Goal: Task Accomplishment & Management: Manage account settings

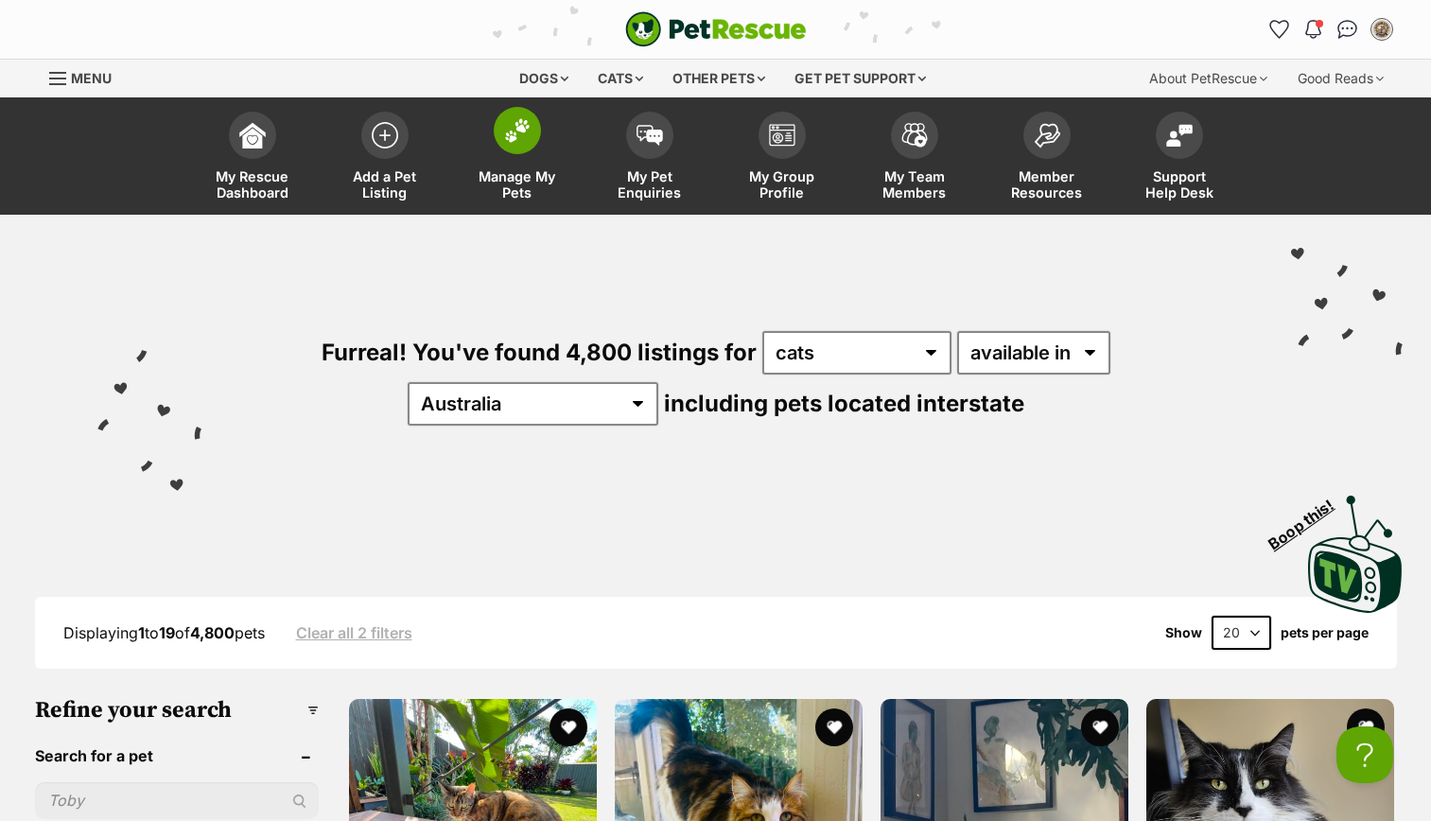
click at [505, 141] on img at bounding box center [517, 130] width 26 height 25
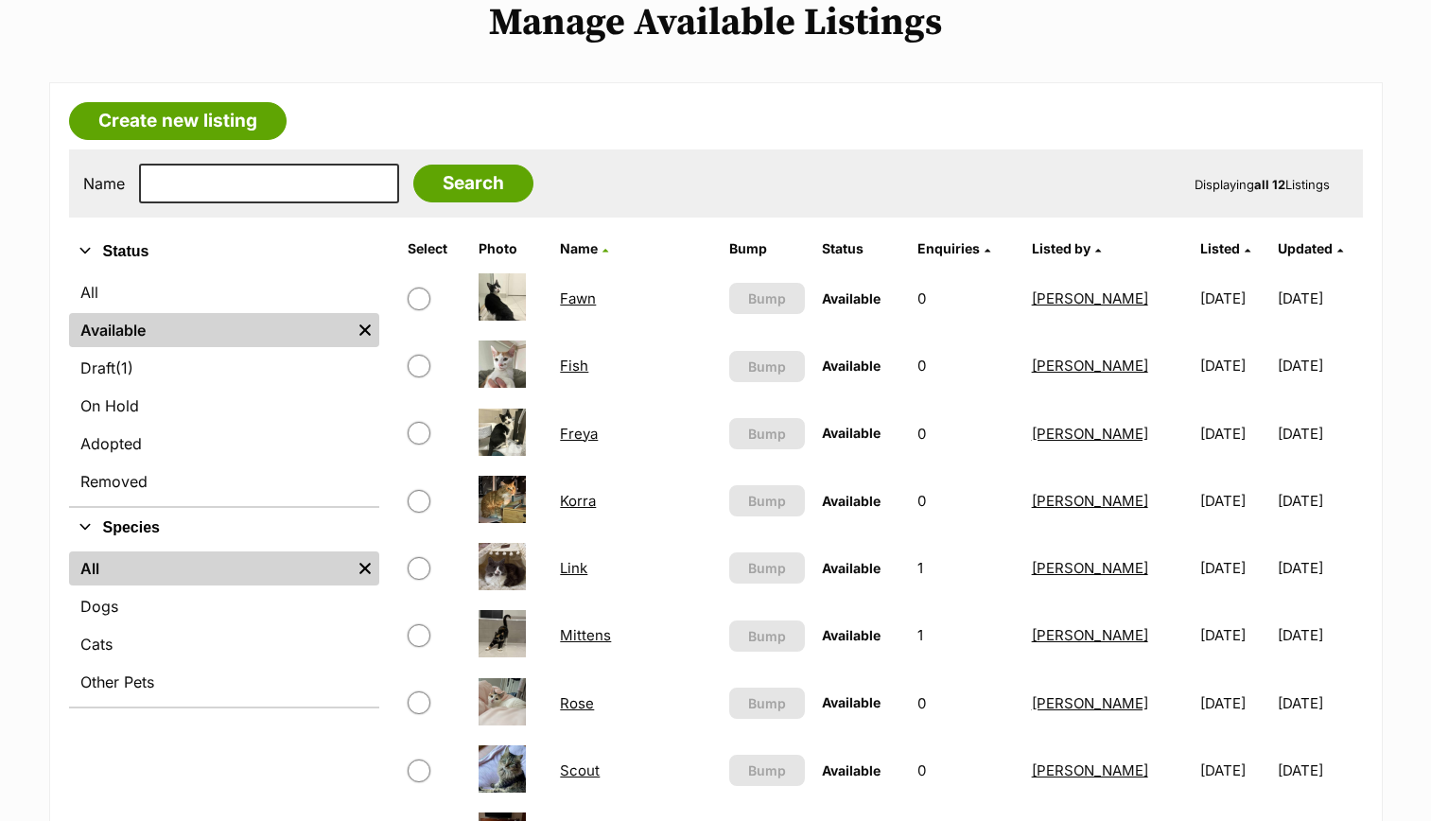
scroll to position [412, 0]
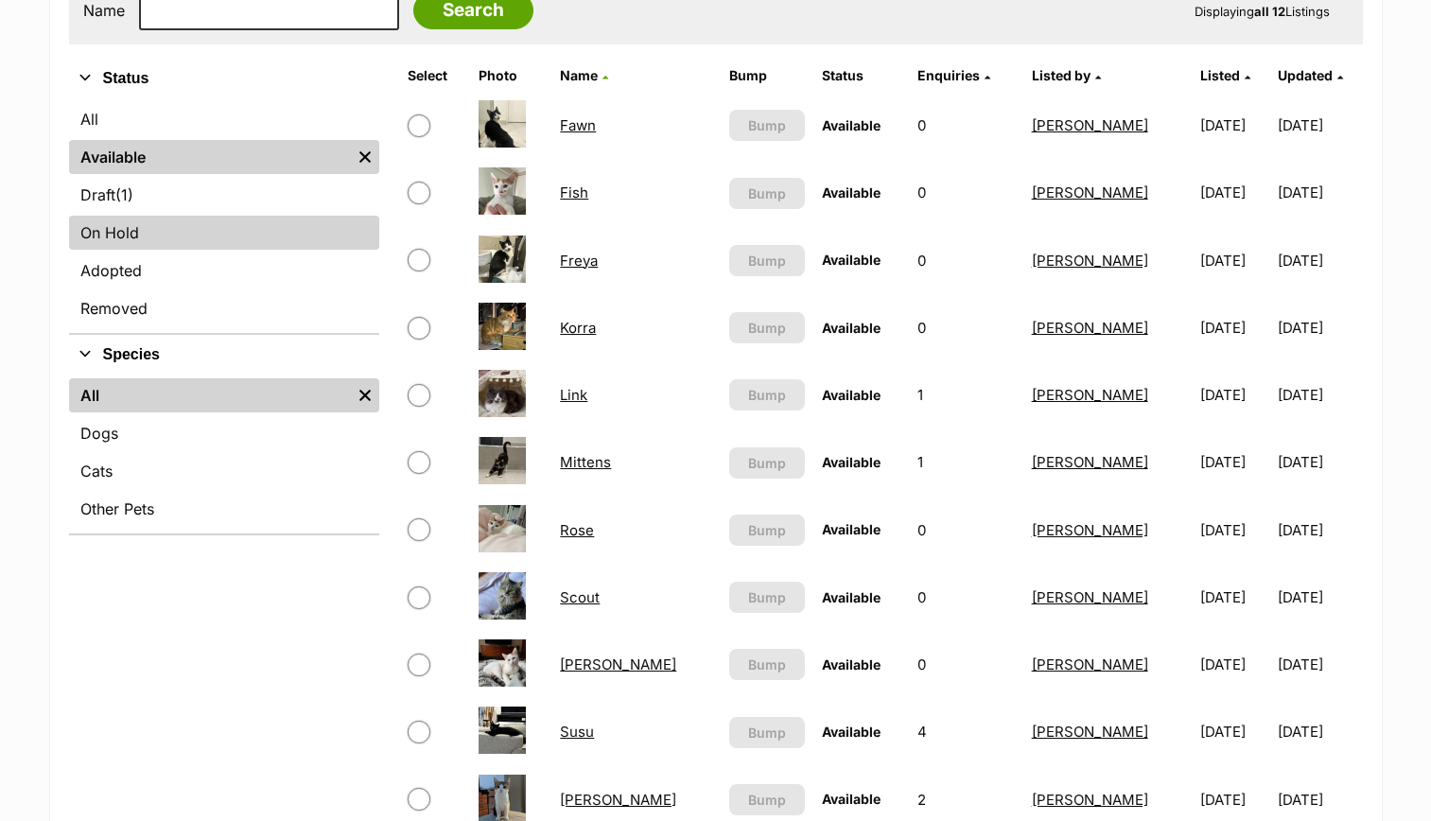
click at [228, 226] on link "On Hold" at bounding box center [224, 233] width 310 height 34
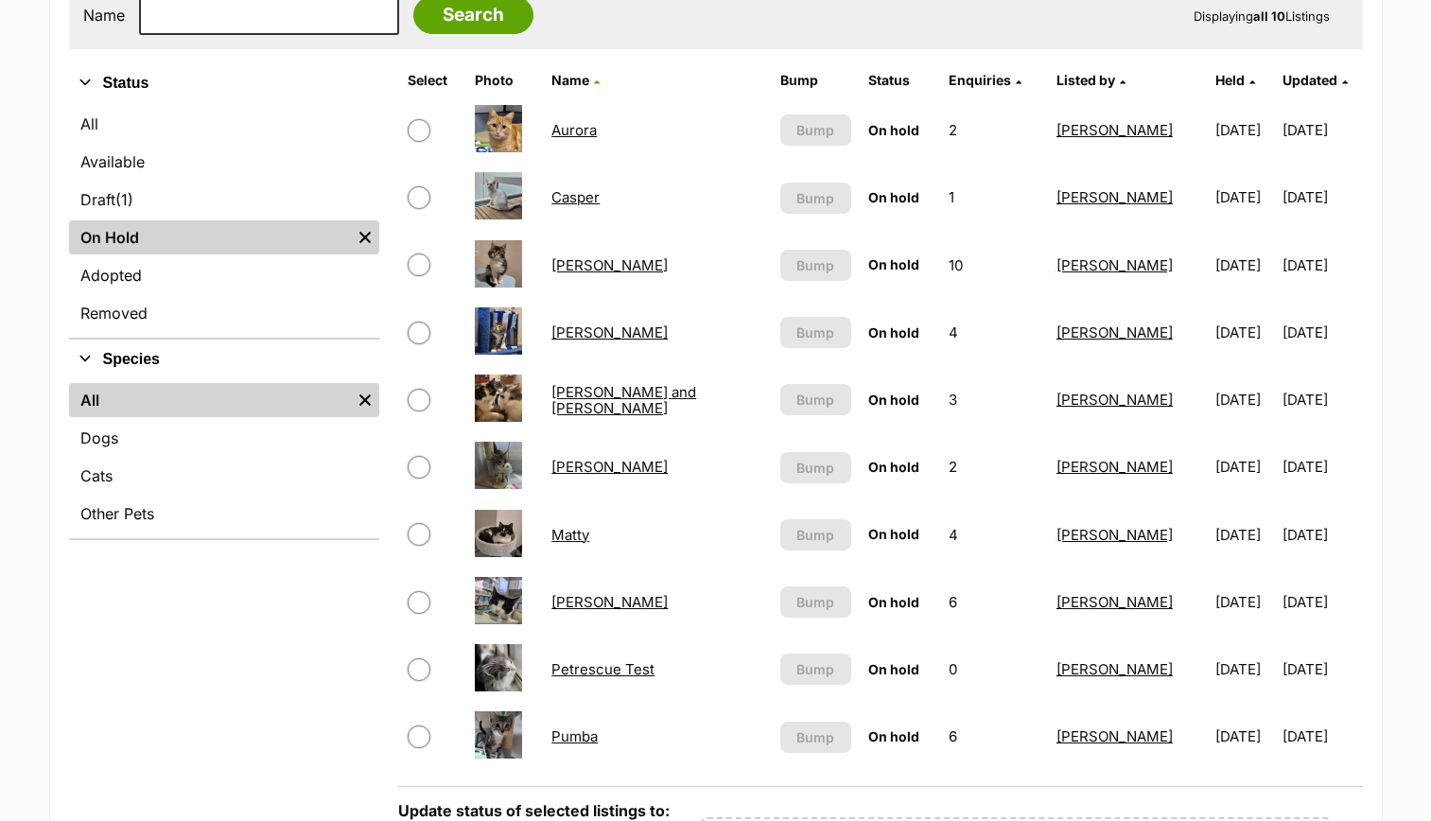
scroll to position [407, 0]
click at [576, 530] on link "Matty" at bounding box center [570, 536] width 38 height 18
click at [583, 332] on link "Jimmy" at bounding box center [609, 333] width 116 height 18
click at [567, 259] on link "Colin" at bounding box center [609, 266] width 116 height 18
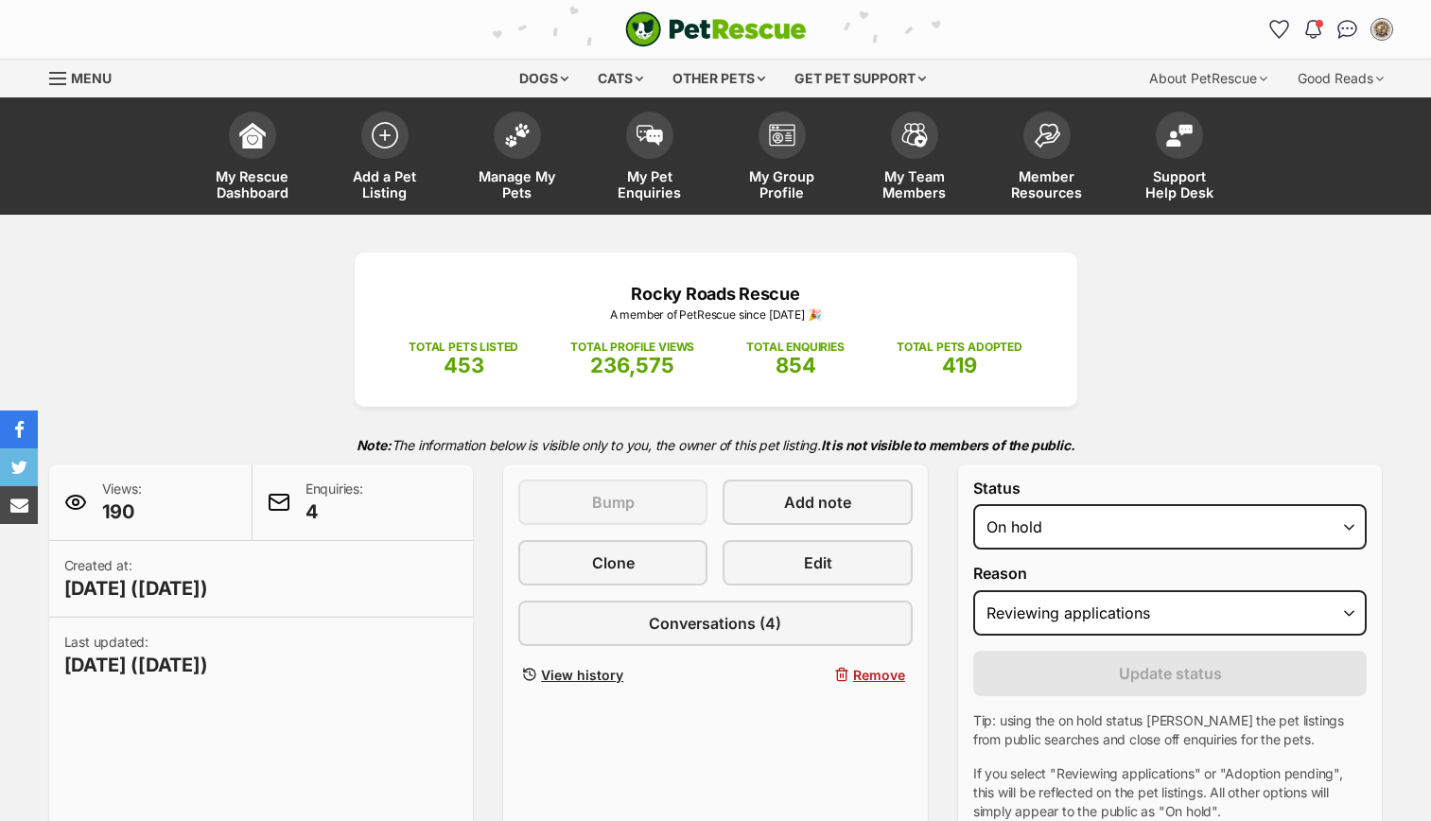
select select "reviewing_applications"
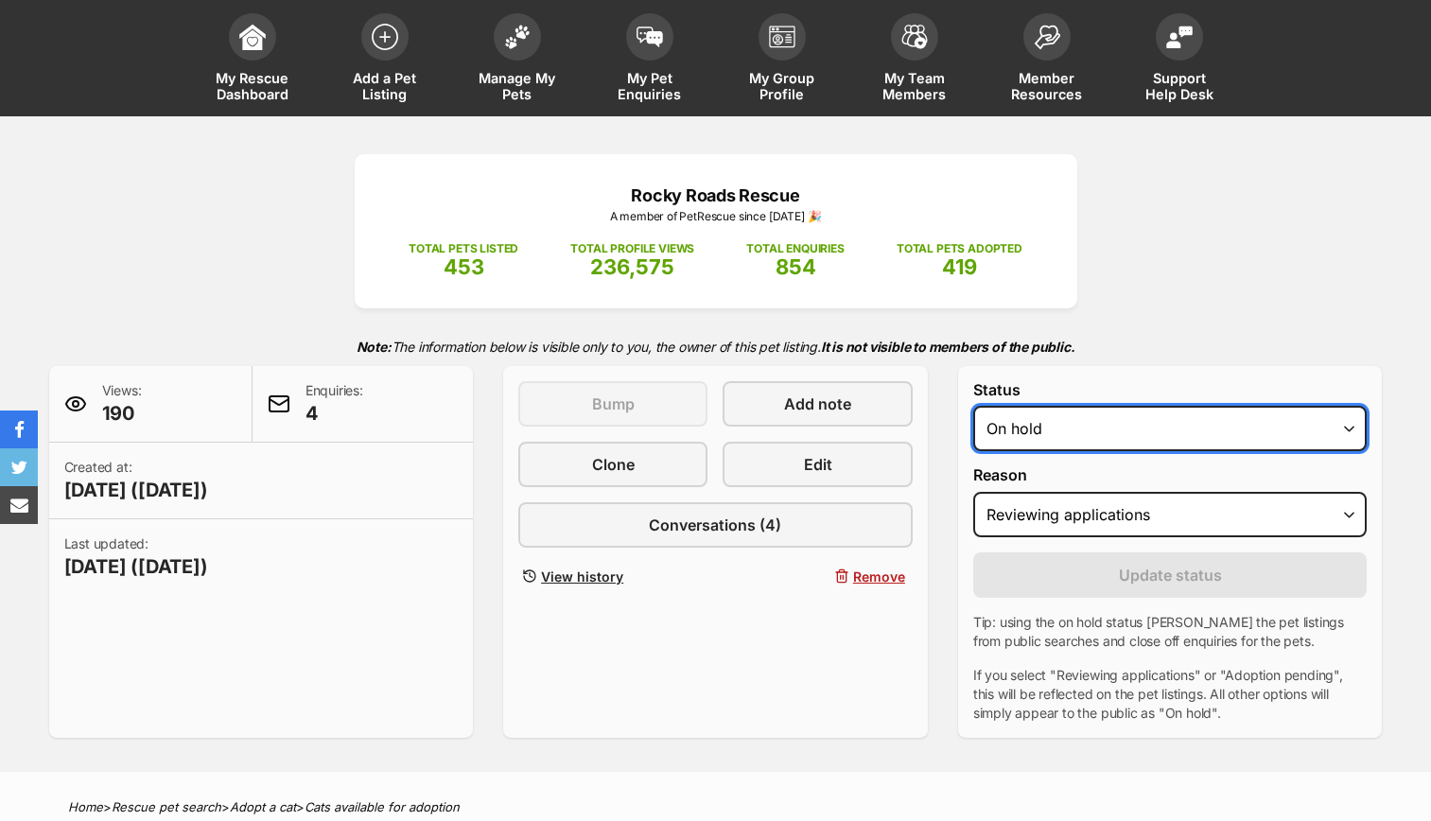
click at [1099, 415] on select "Draft - not available as listing has enquires Available On hold Adopted" at bounding box center [1170, 428] width 394 height 45
select select "active"
click at [973, 406] on select "Draft - not available as listing has enquires Available On hold Adopted" at bounding box center [1170, 428] width 394 height 45
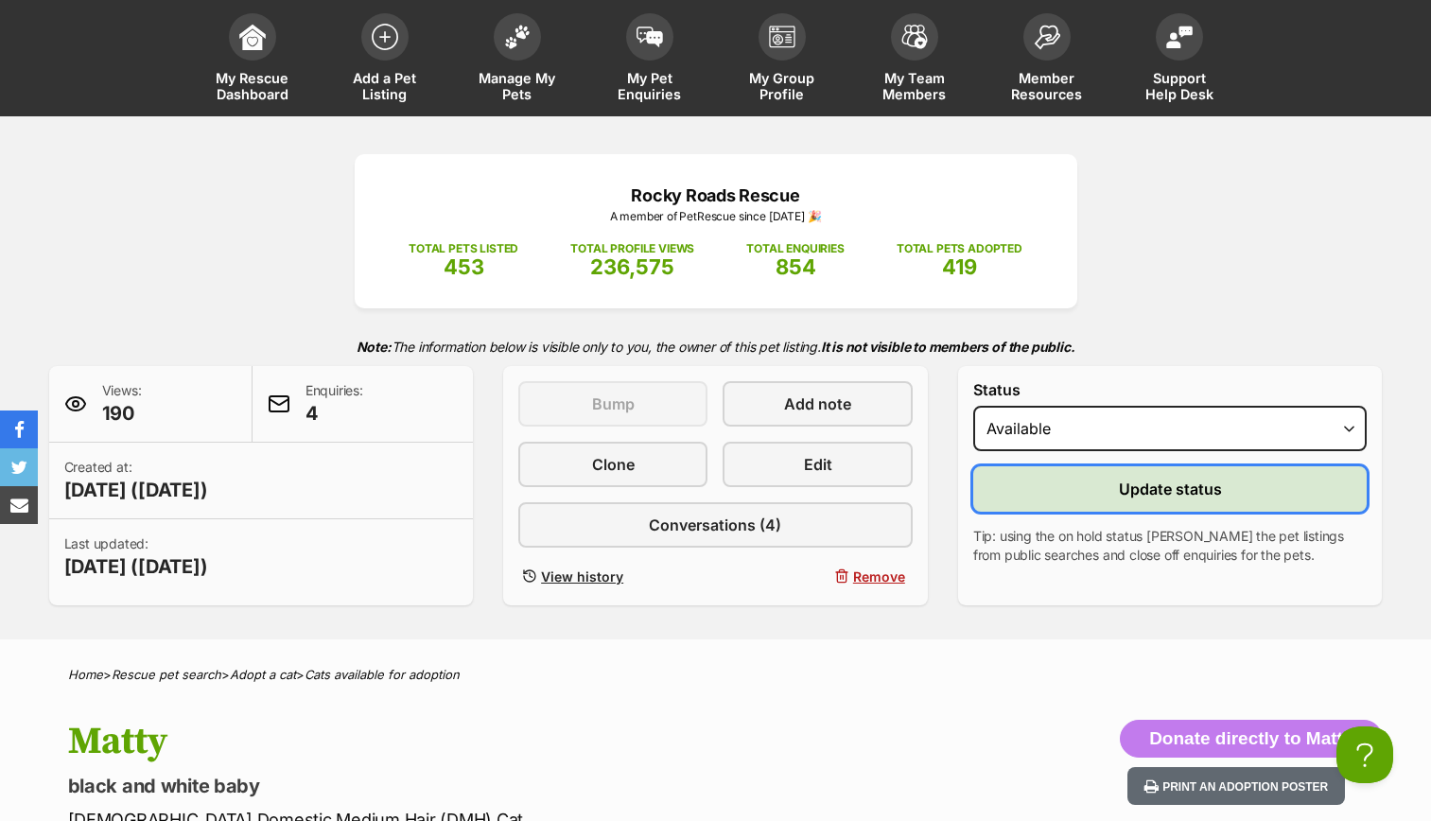
click at [1209, 493] on span "Update status" at bounding box center [1170, 489] width 103 height 23
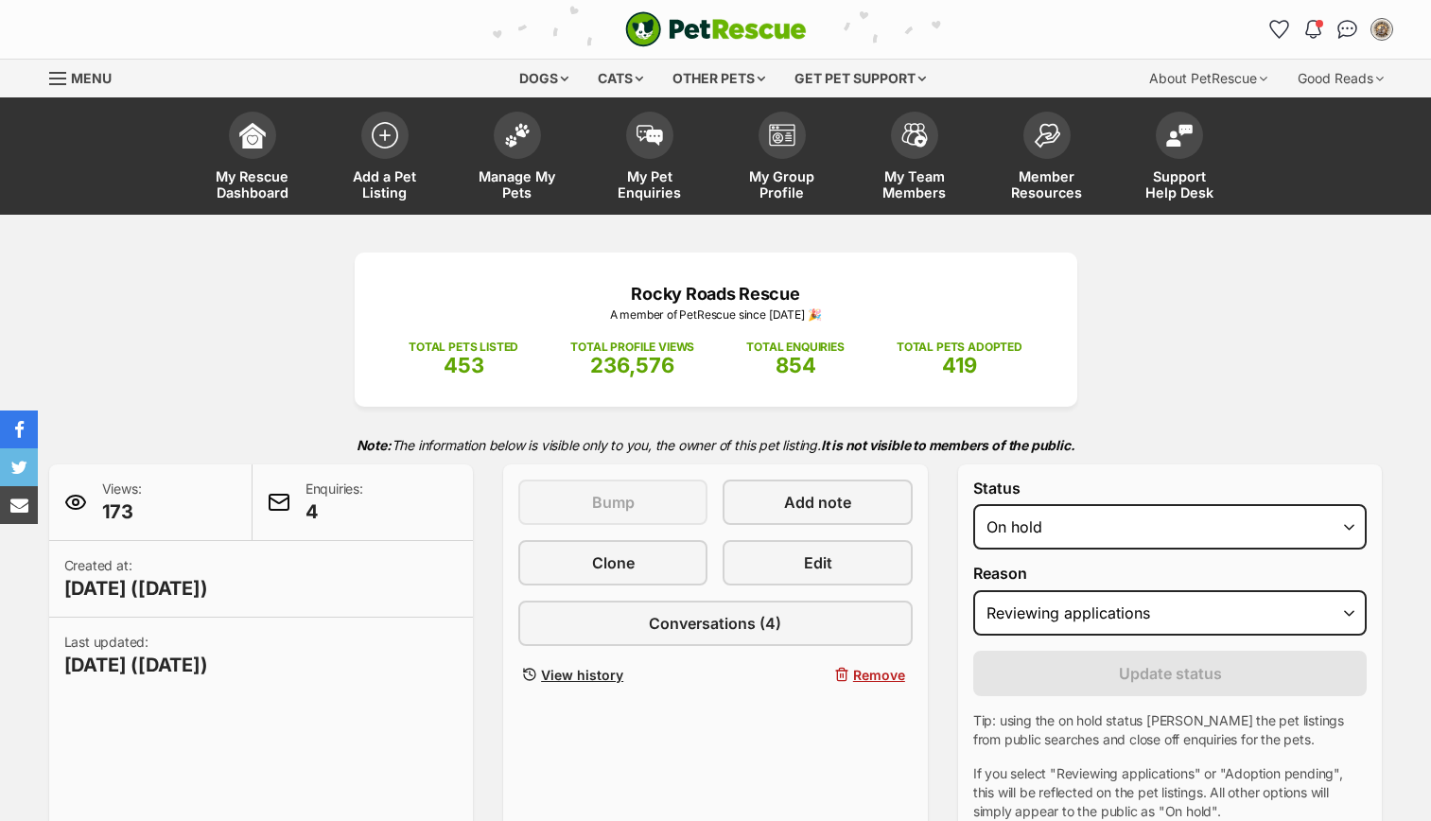
select select "reviewing_applications"
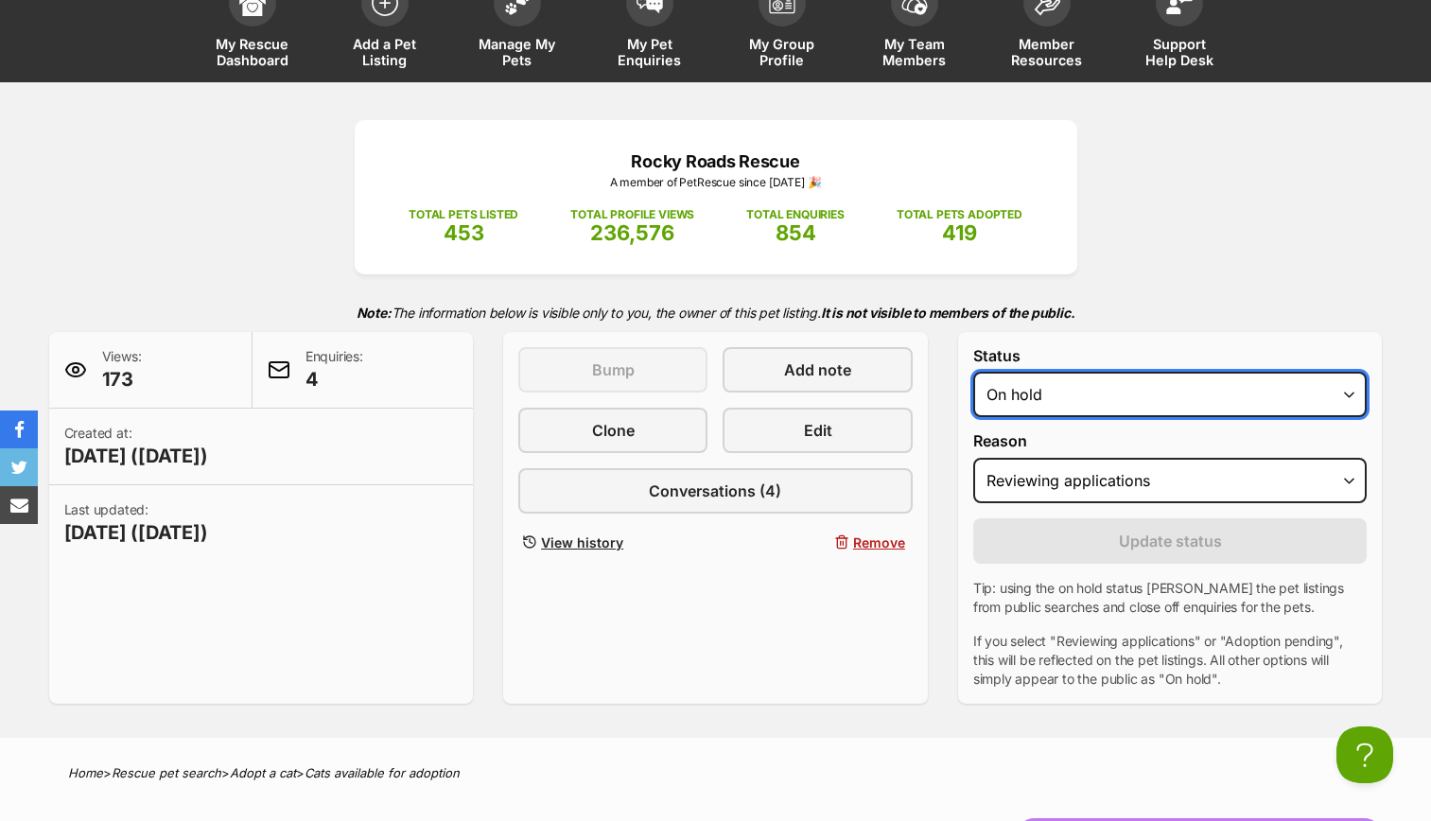
click at [1213, 388] on select "Draft - not available as listing has enquires Available On hold Adopted" at bounding box center [1170, 394] width 394 height 45
select select "rehomed"
click at [973, 372] on select "Draft - not available as listing has enquires Available On hold Adopted" at bounding box center [1170, 394] width 394 height 45
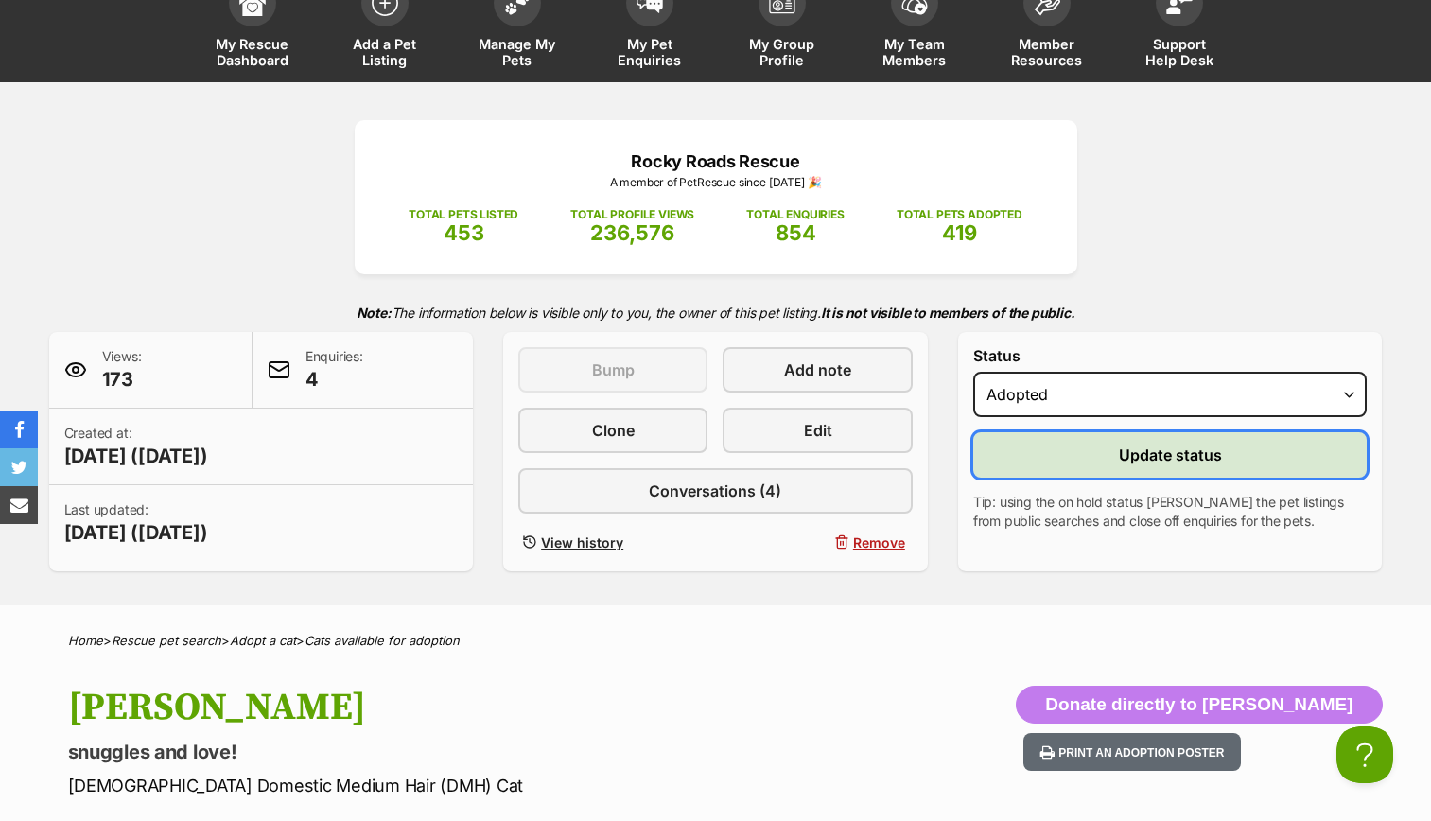
click at [1180, 461] on span "Update status" at bounding box center [1170, 455] width 103 height 23
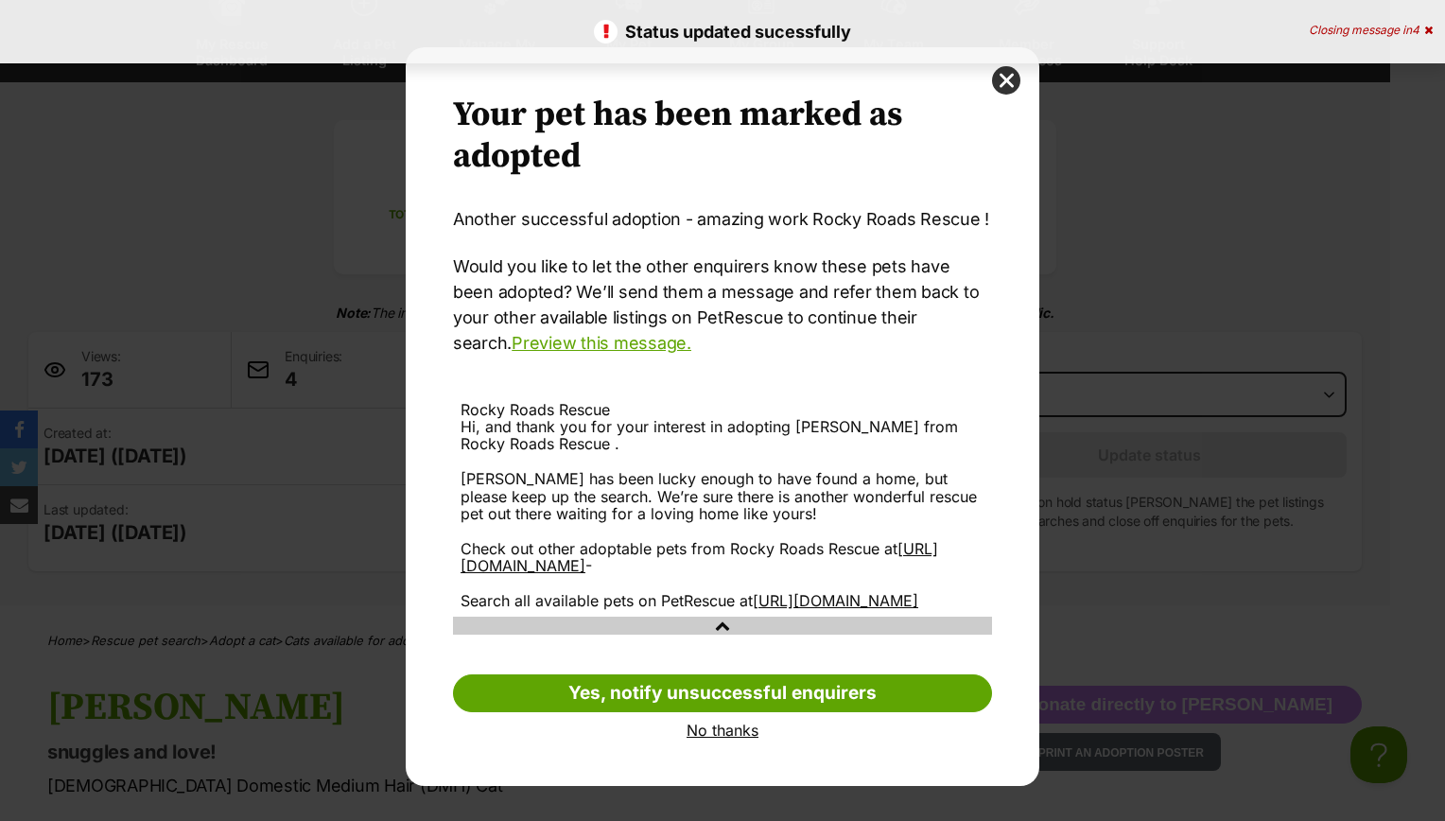
click at [737, 739] on link "No thanks" at bounding box center [722, 730] width 539 height 17
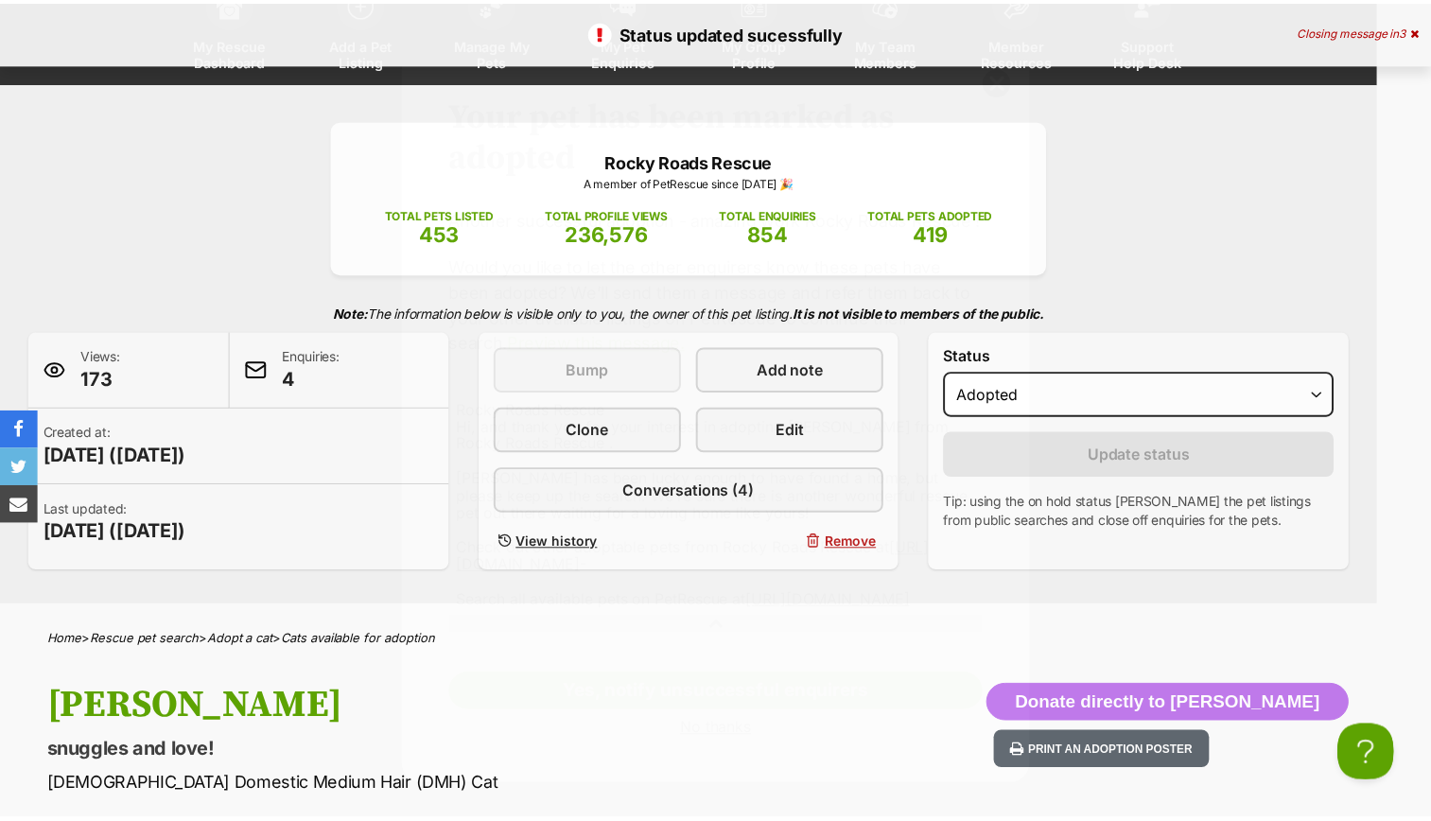
scroll to position [132, 0]
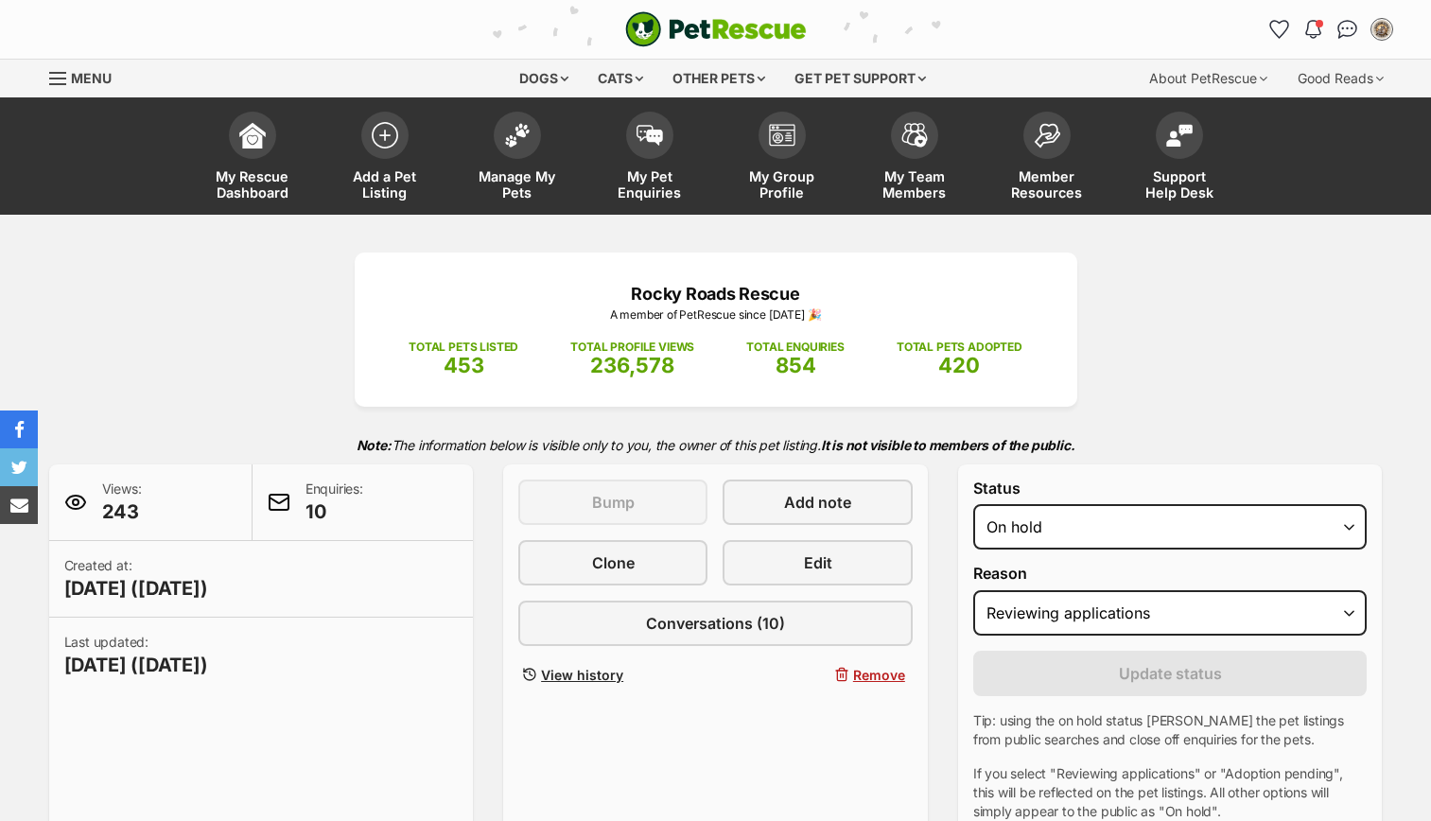
select select "reviewing_applications"
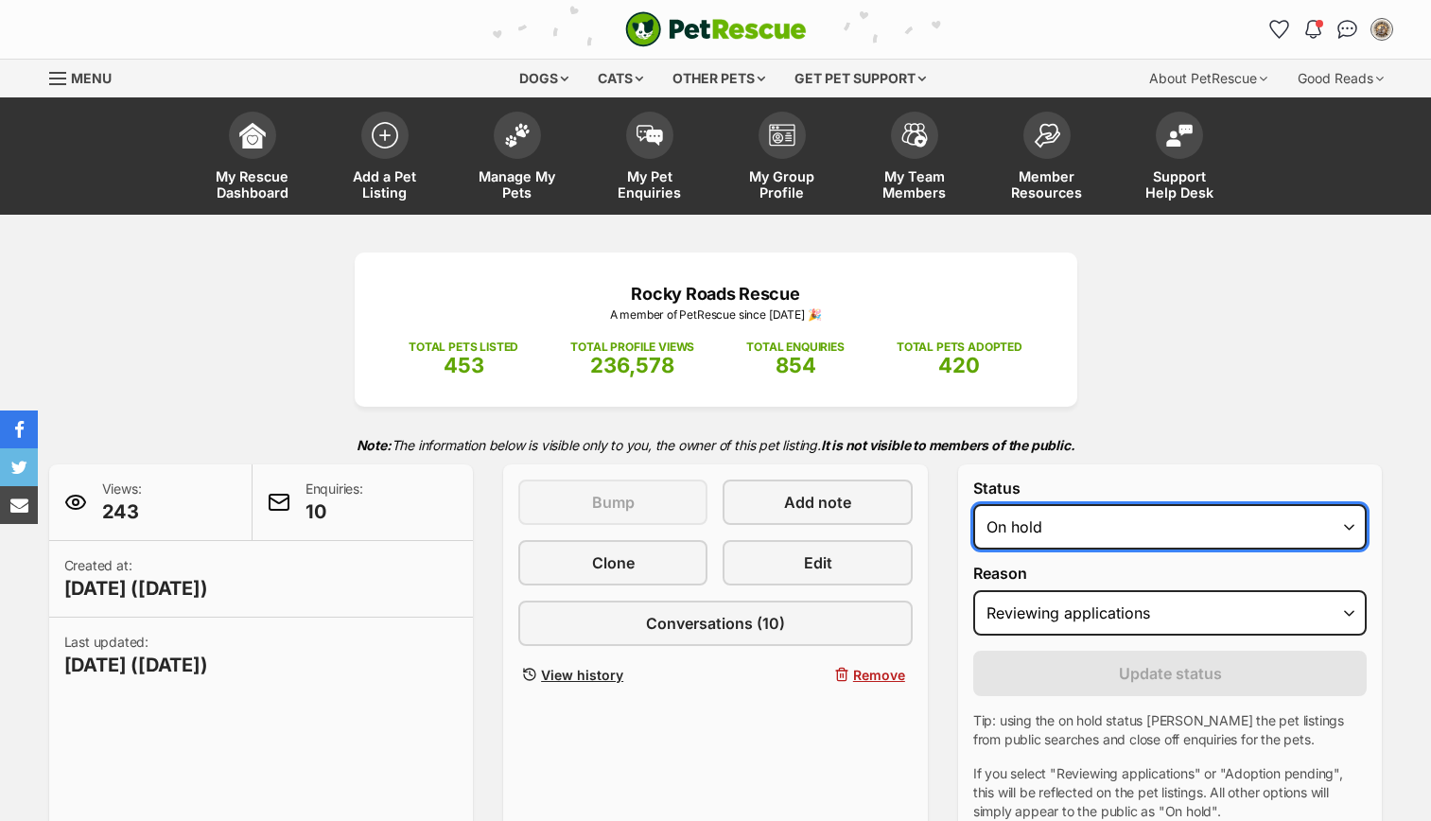
click at [1081, 531] on select "Draft - not available as listing has enquires Available On hold Adopted" at bounding box center [1170, 526] width 394 height 45
select select "rehomed"
click at [973, 504] on select "Draft - not available as listing has enquires Available On hold Adopted" at bounding box center [1170, 526] width 394 height 45
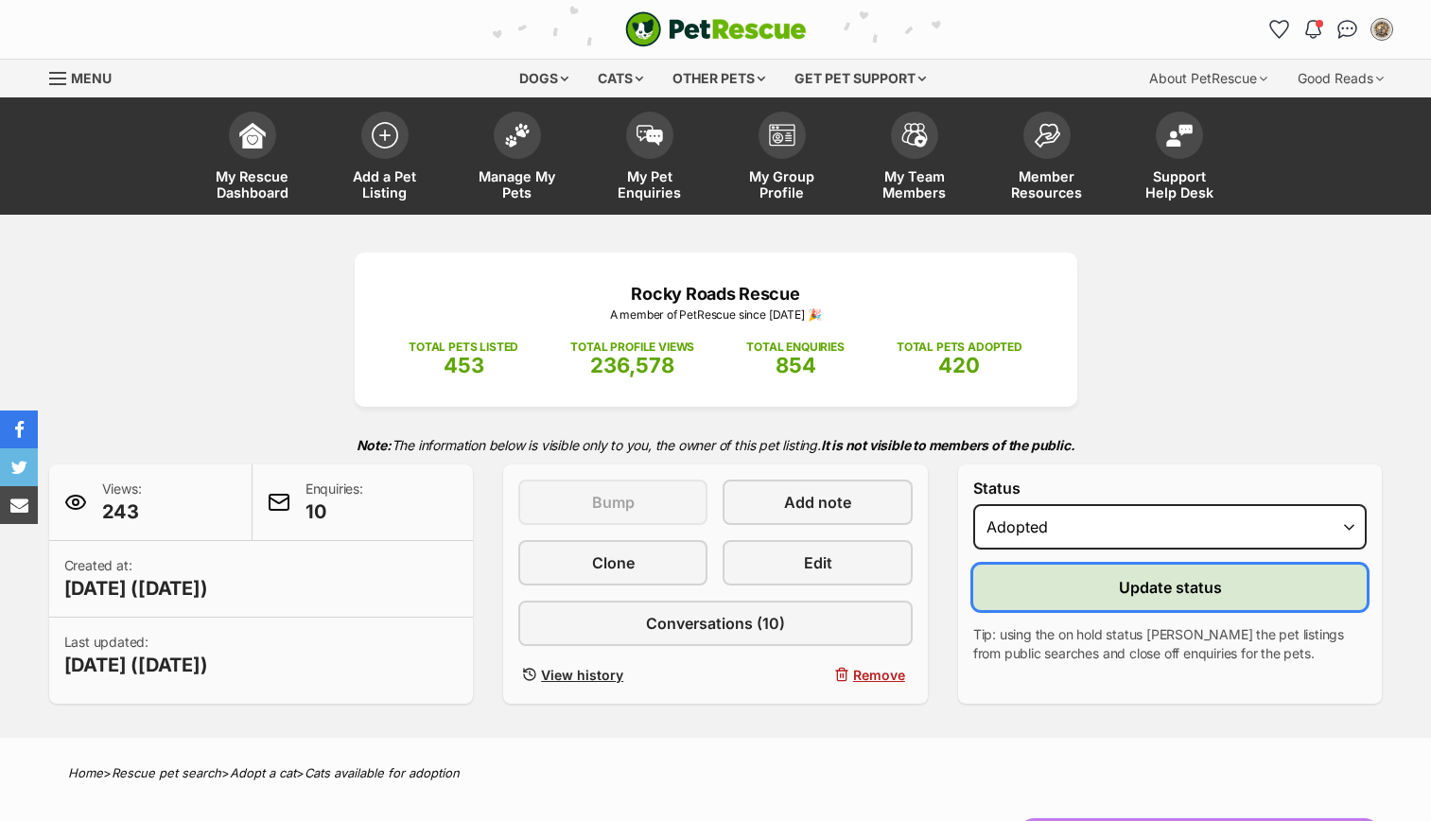
click at [1125, 596] on span "Update status" at bounding box center [1170, 587] width 103 height 23
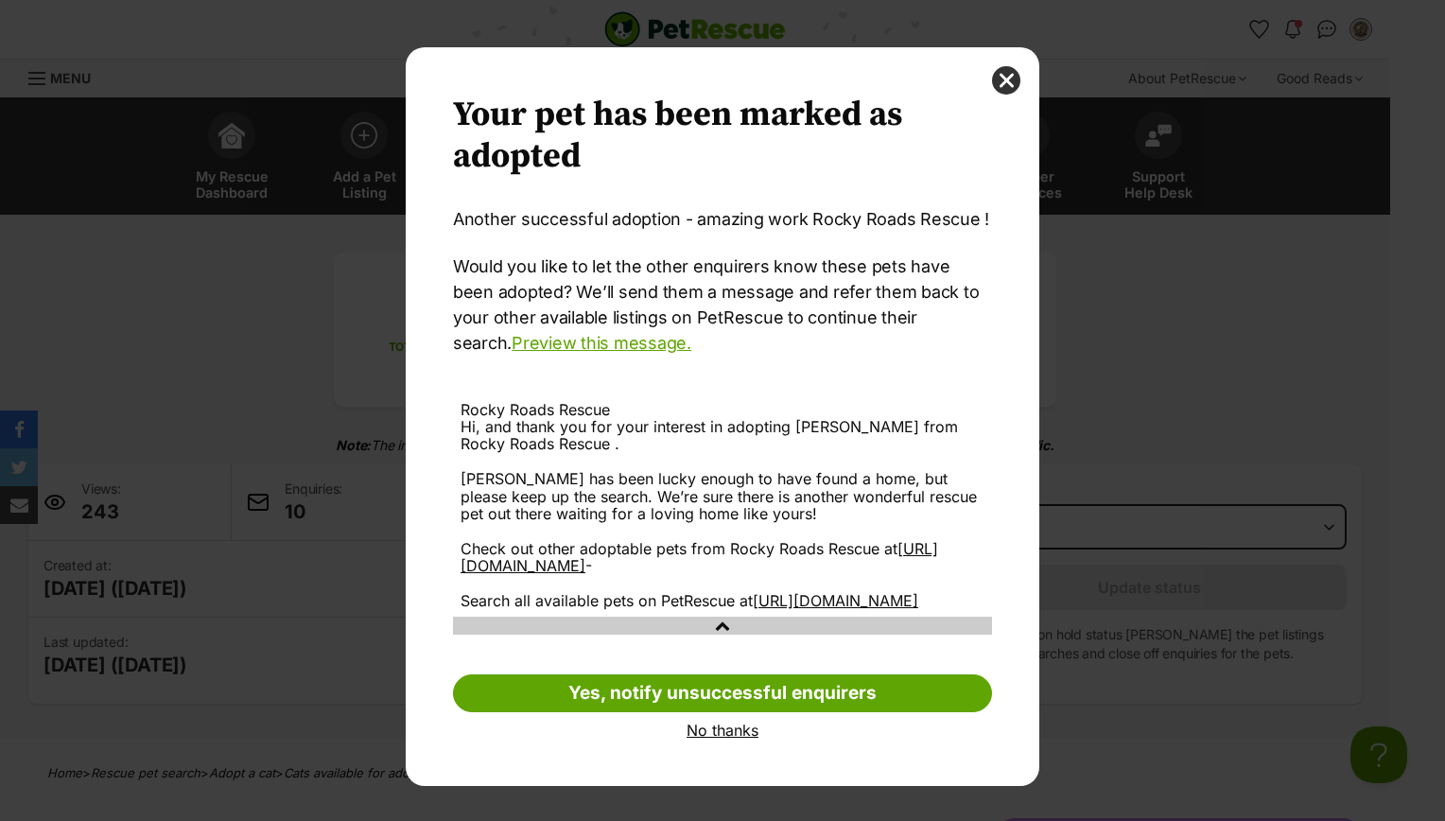
click at [746, 739] on link "No thanks" at bounding box center [722, 730] width 539 height 17
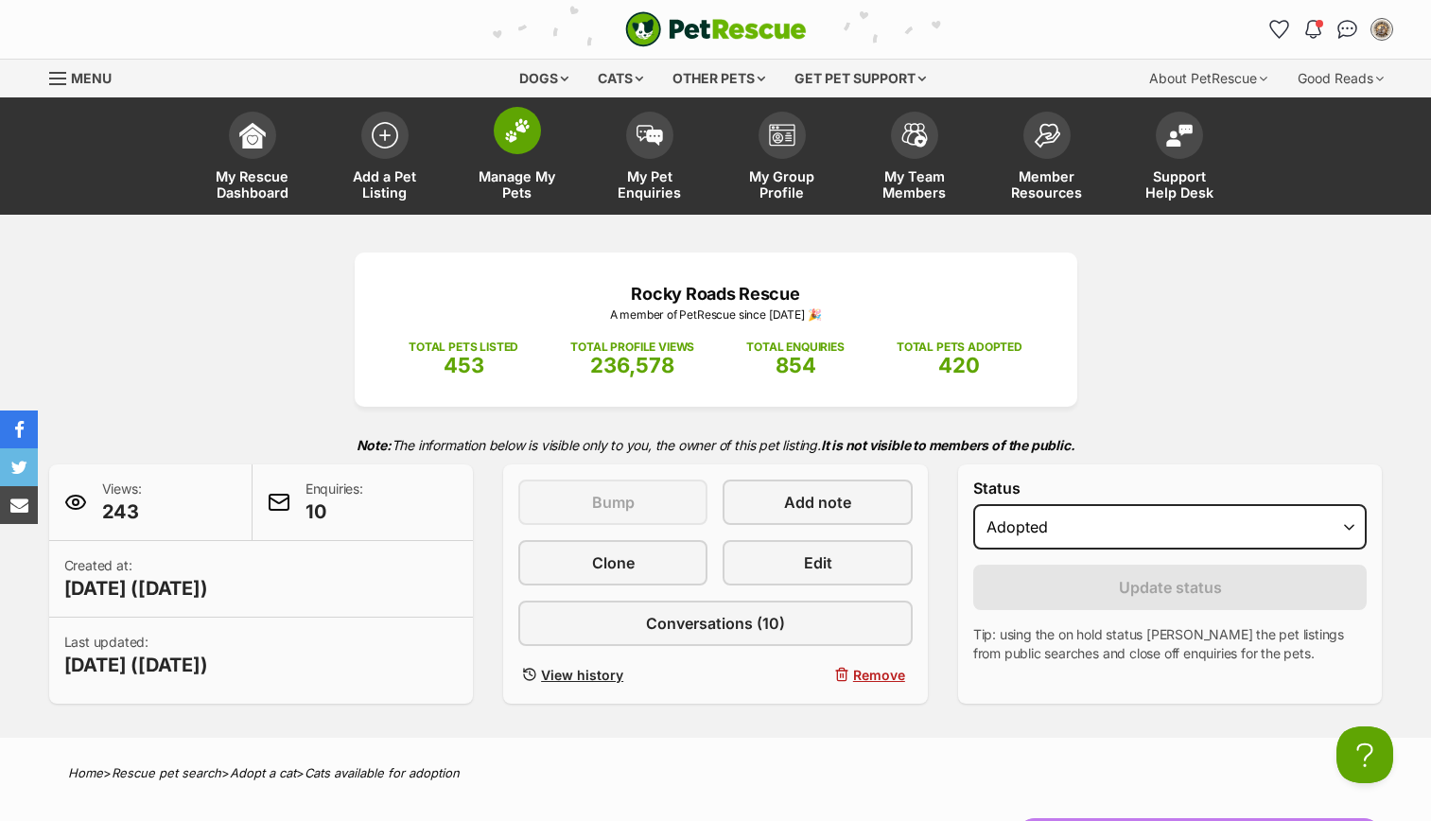
click at [520, 192] on span "Manage My Pets" at bounding box center [517, 184] width 85 height 32
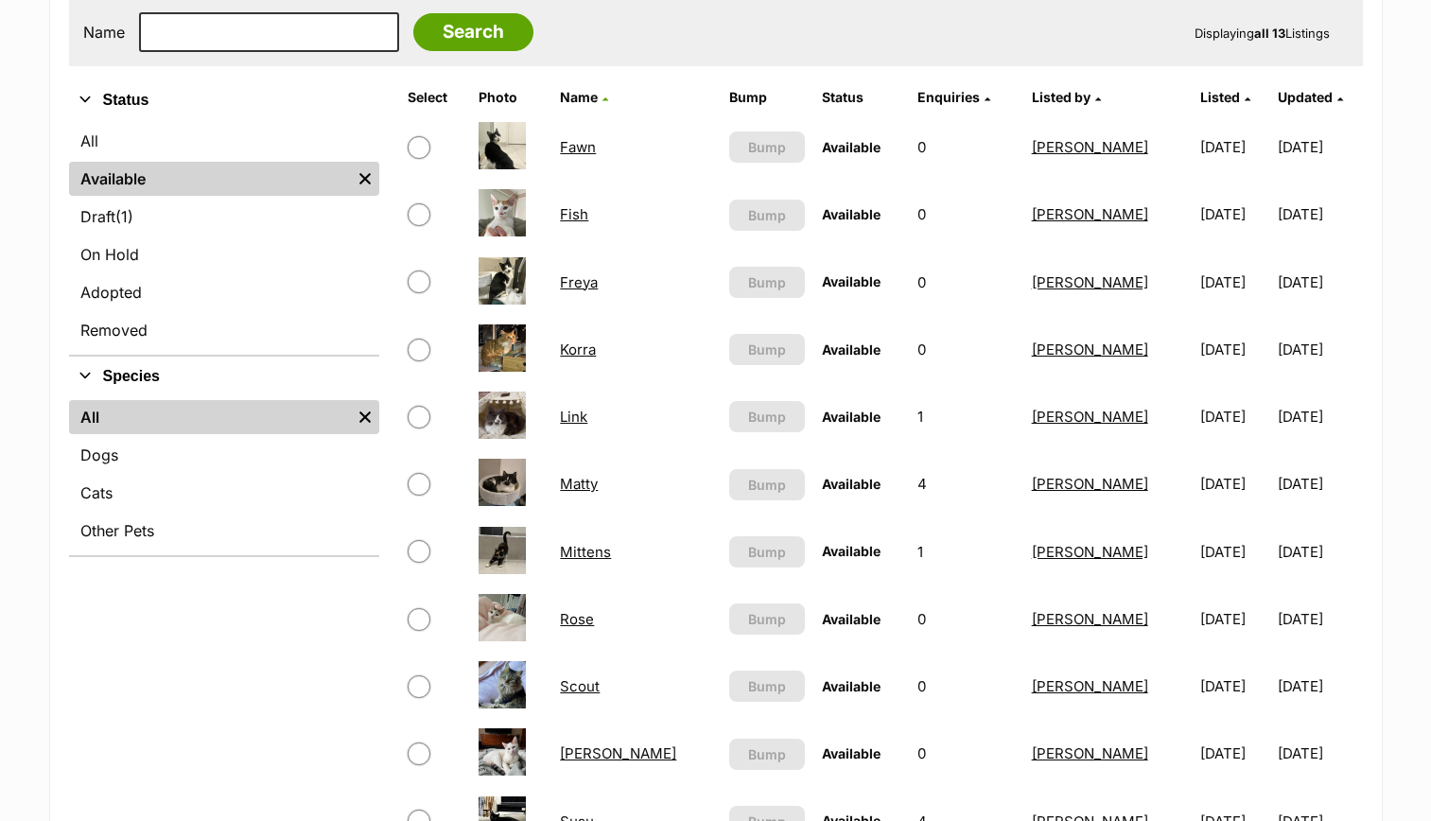
scroll to position [389, 0]
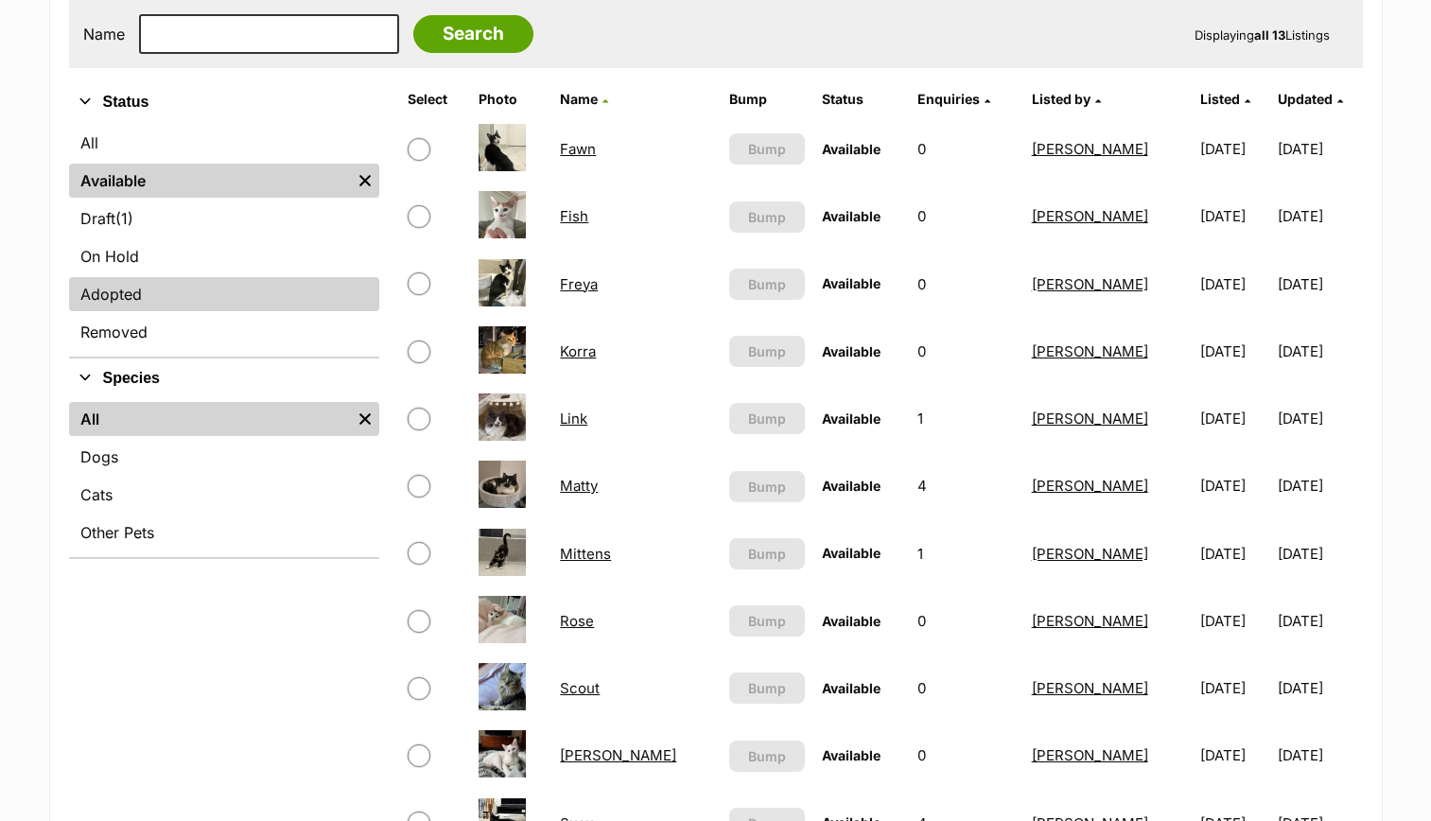
click at [203, 287] on link "Adopted" at bounding box center [224, 294] width 310 height 34
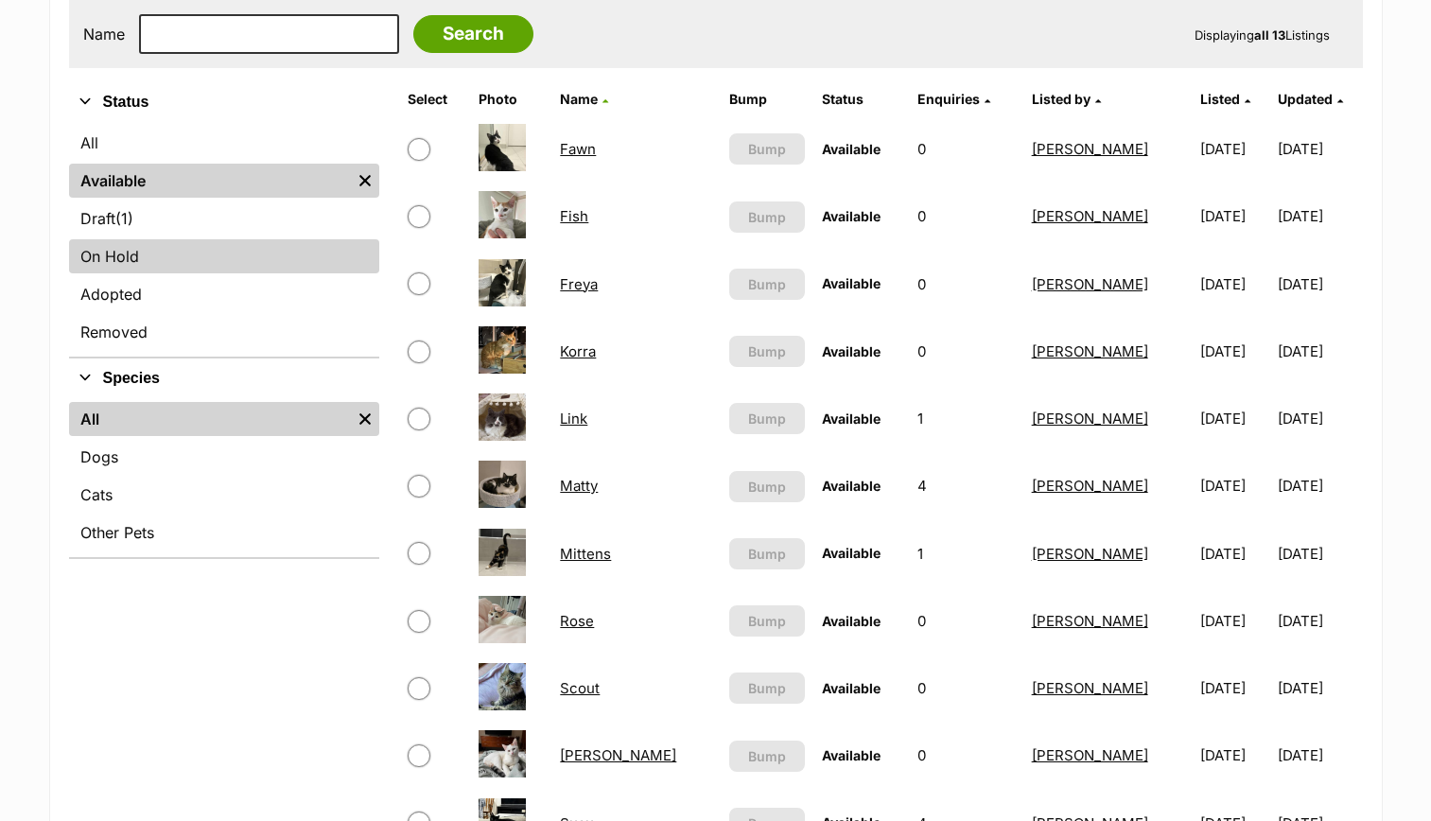
click at [166, 264] on link "On Hold" at bounding box center [224, 256] width 310 height 34
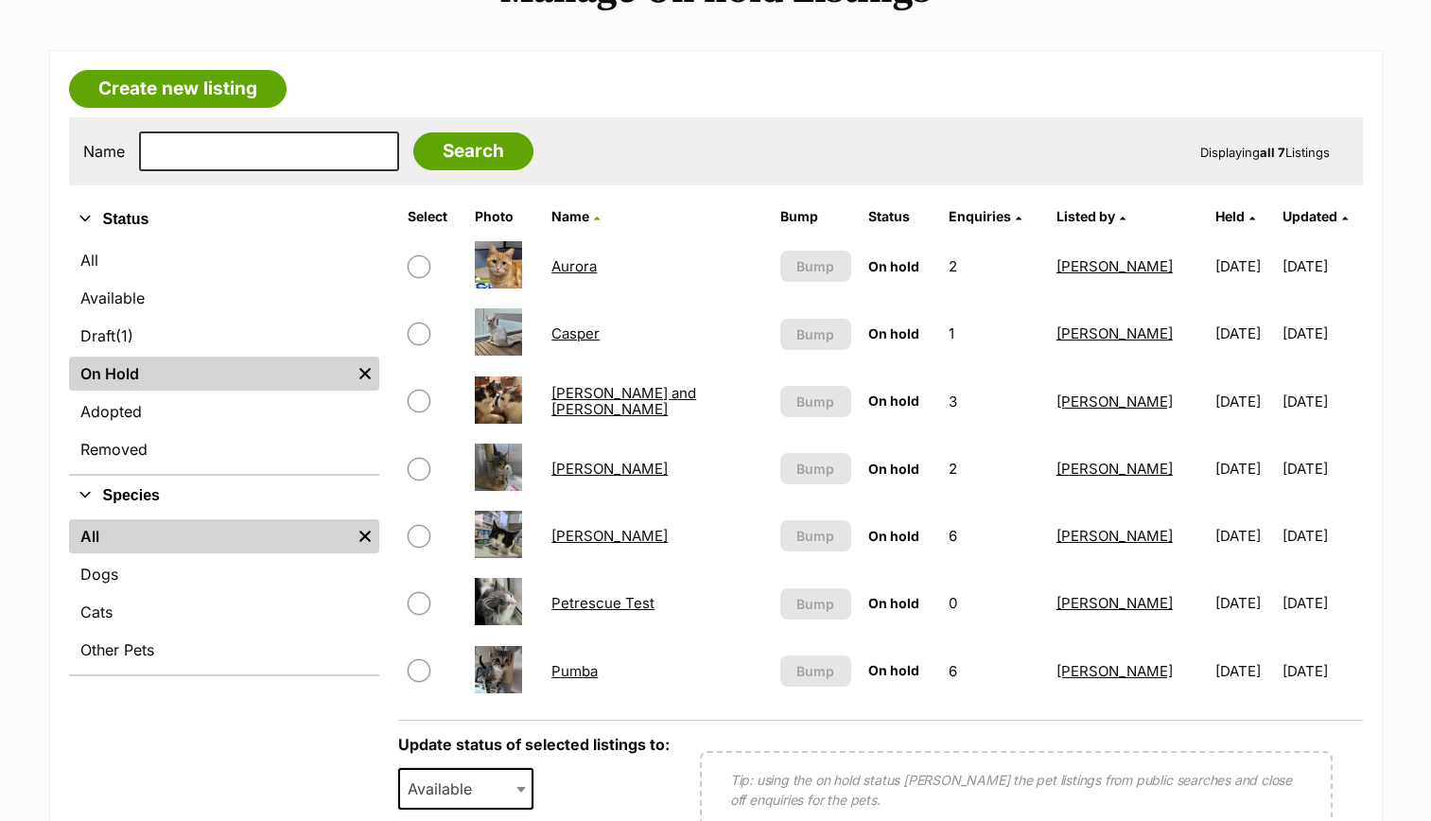
scroll to position [272, 0]
click at [575, 534] on link "Nora" at bounding box center [609, 535] width 116 height 18
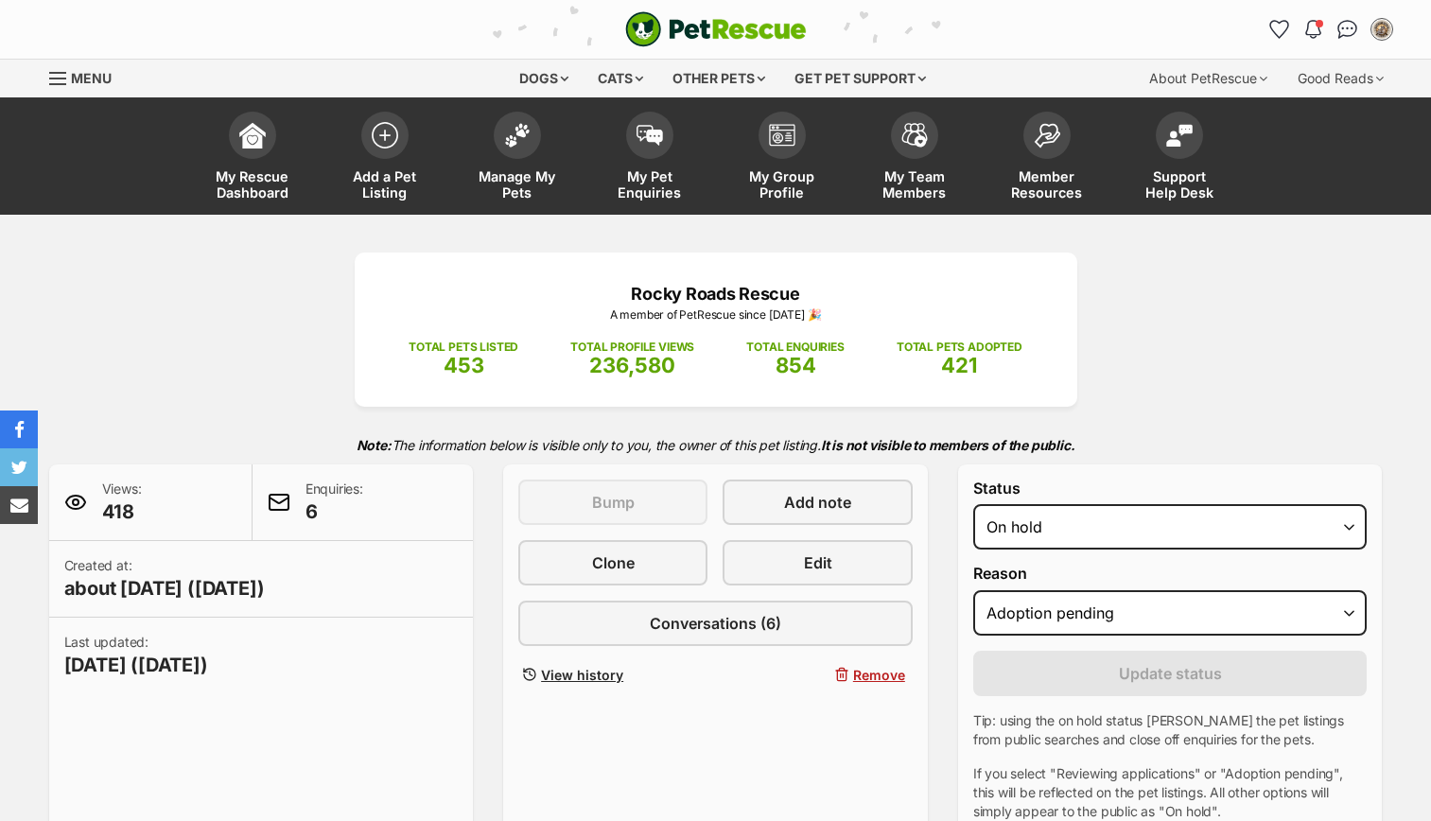
select select "adoption_pending"
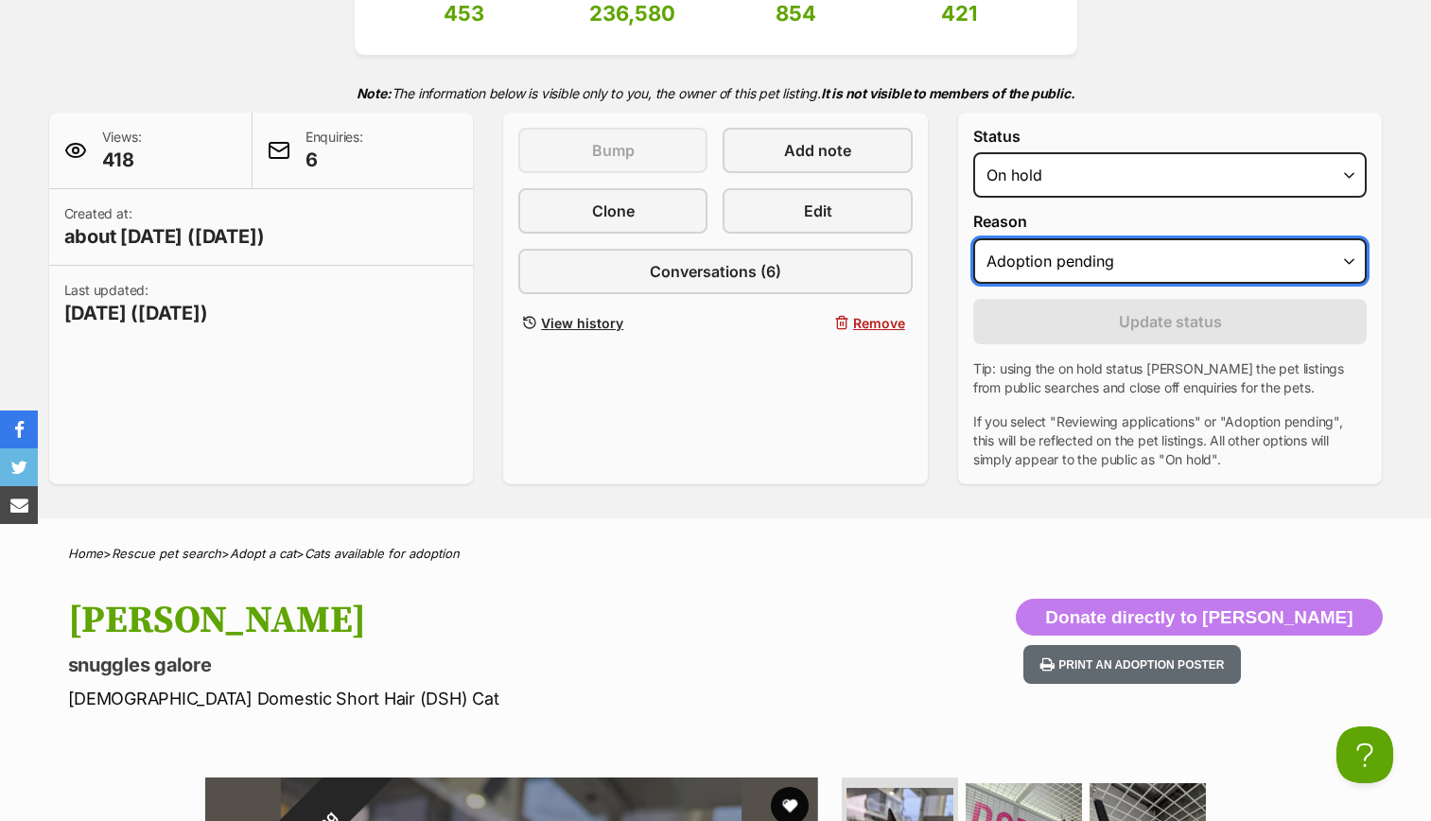
click at [1153, 261] on select "Please select a reason Medical reasons Reviewing applications Adoption pending …" at bounding box center [1170, 260] width 394 height 45
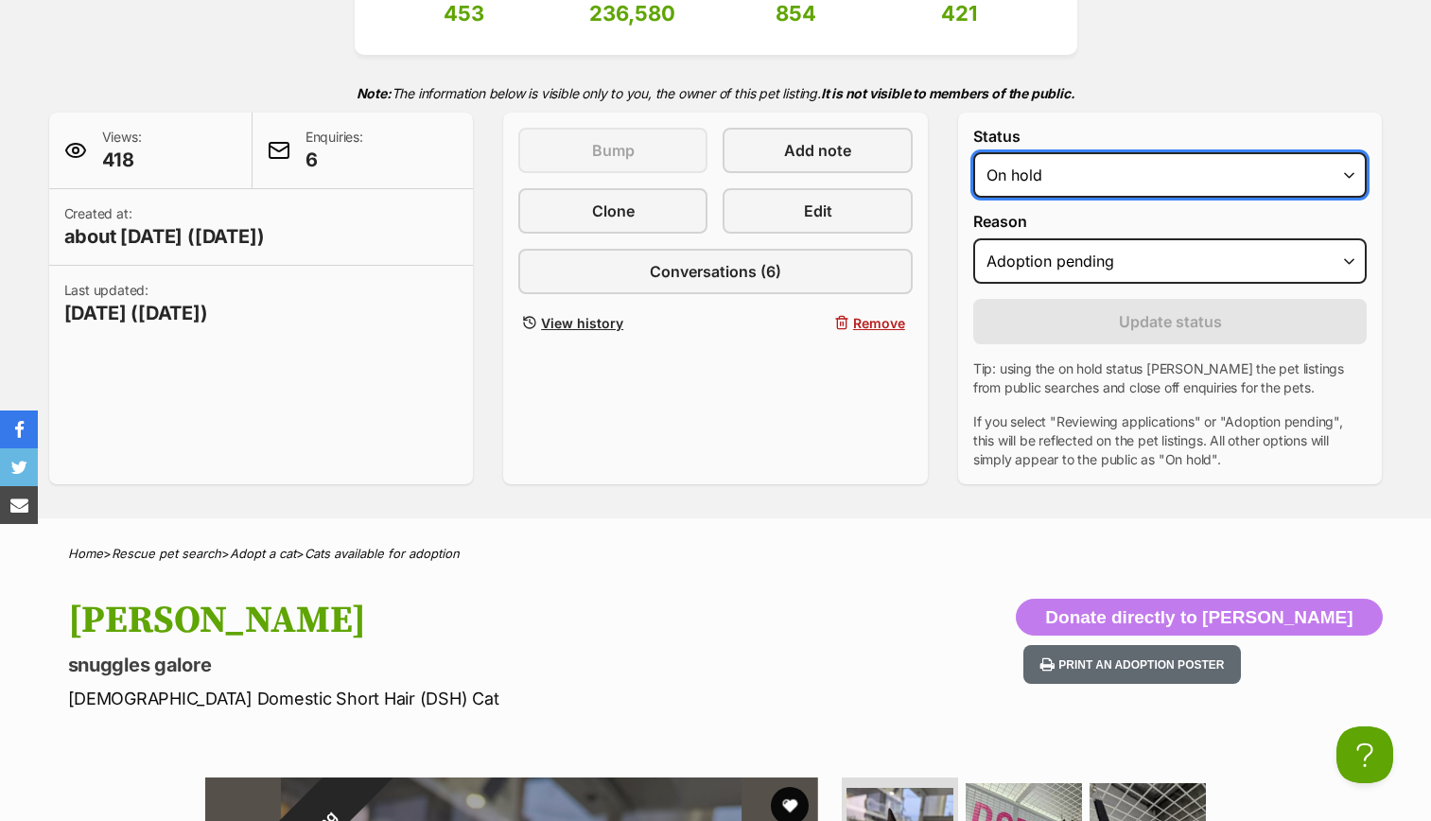
click at [1120, 173] on select "Draft - not available as listing has enquires Available On hold Adopted" at bounding box center [1170, 174] width 394 height 45
select select "rehomed"
click at [973, 152] on select "Draft - not available as listing has enquires Available On hold Adopted" at bounding box center [1170, 174] width 394 height 45
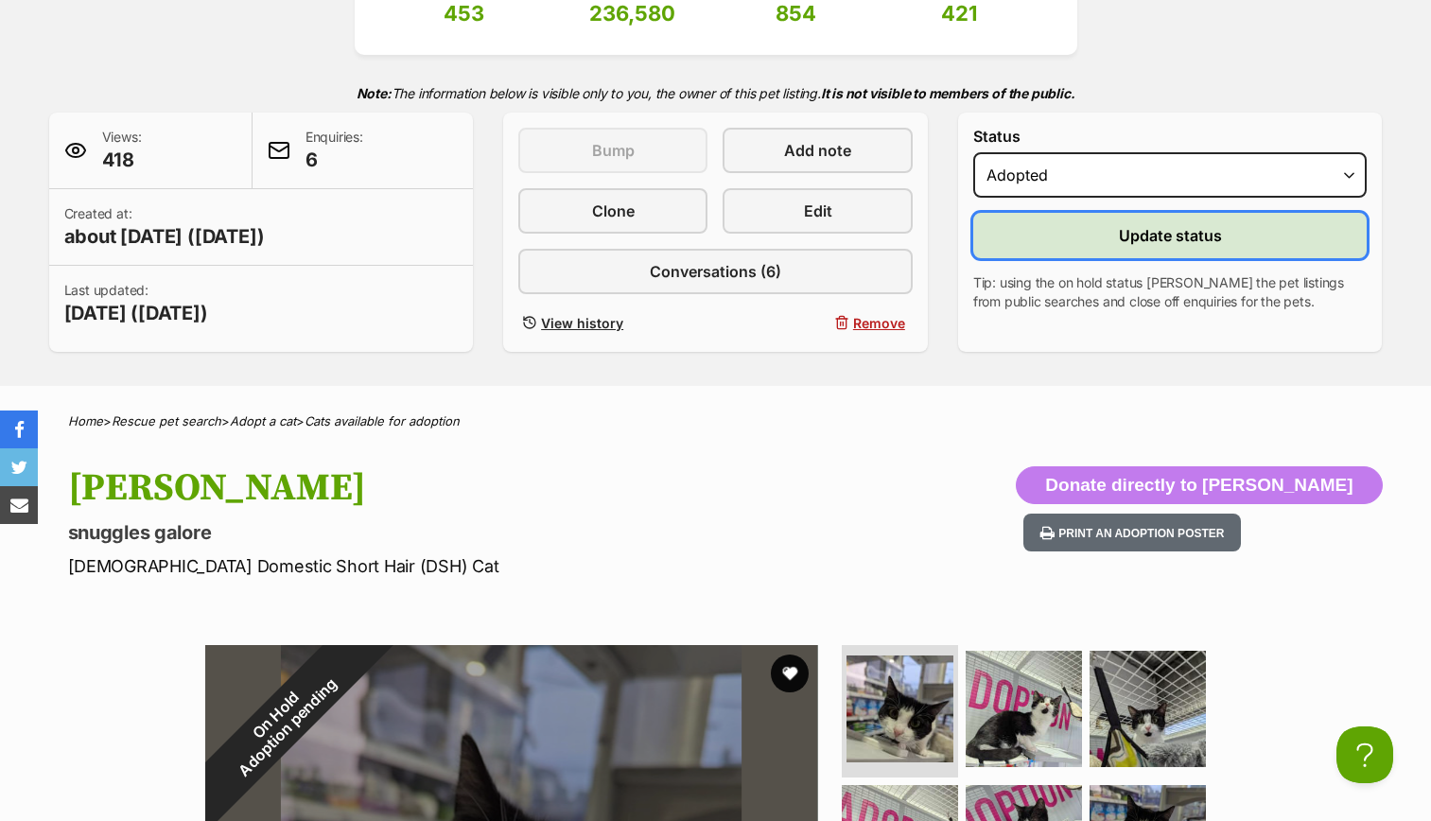
click at [1173, 241] on span "Update status" at bounding box center [1170, 235] width 103 height 23
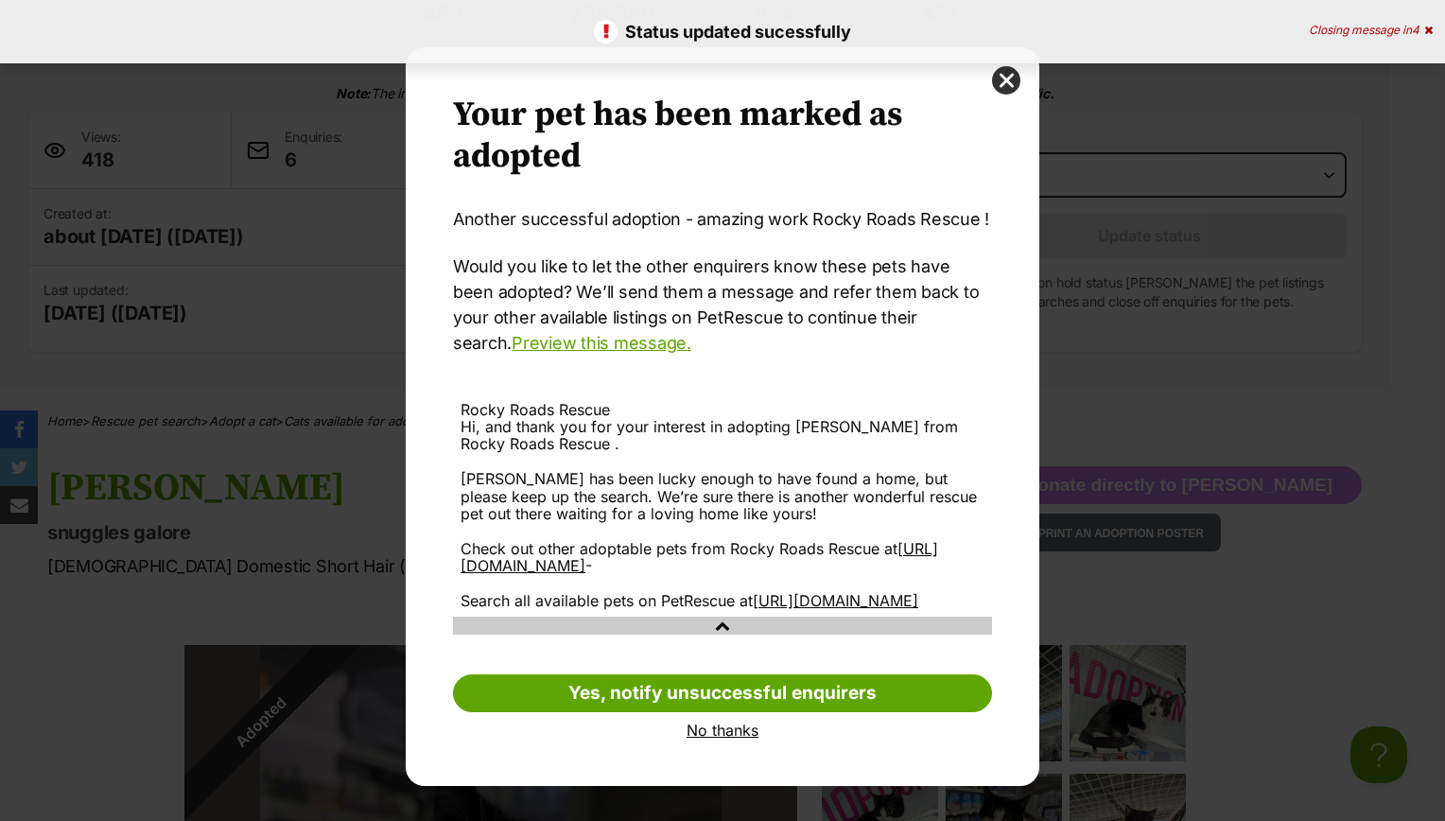
click at [738, 739] on link "No thanks" at bounding box center [722, 730] width 539 height 17
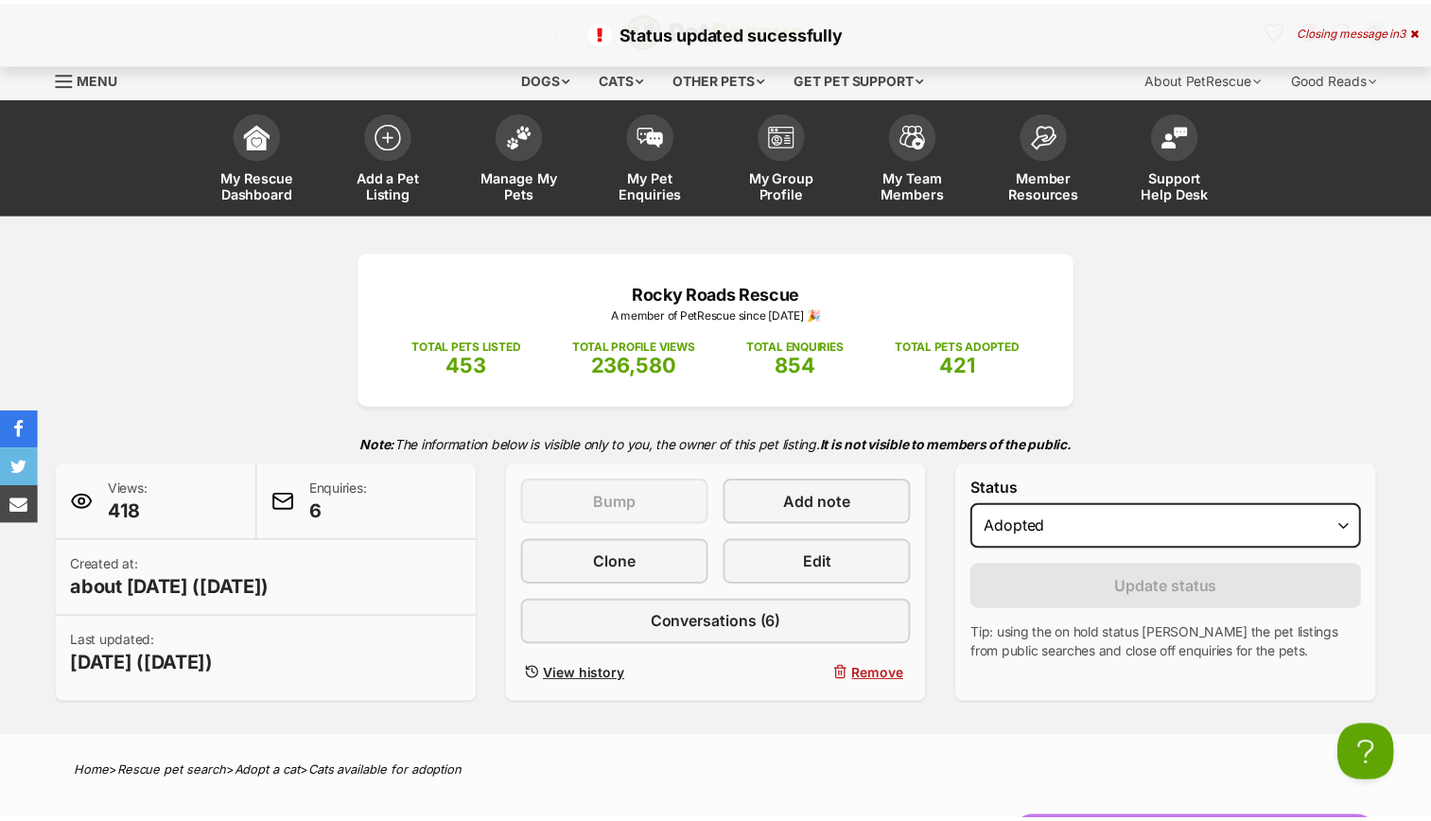
scroll to position [352, 0]
